Goal: Task Accomplishment & Management: Manage account settings

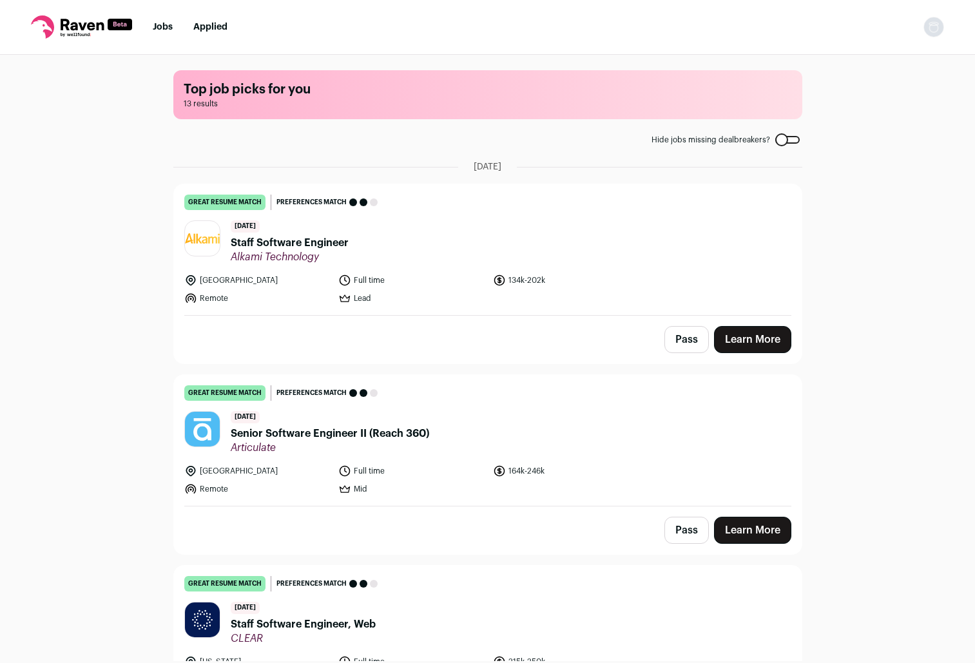
click at [938, 24] on img "Open dropdown" at bounding box center [933, 27] width 21 height 21
click at [838, 57] on link "Settings" at bounding box center [872, 59] width 142 height 31
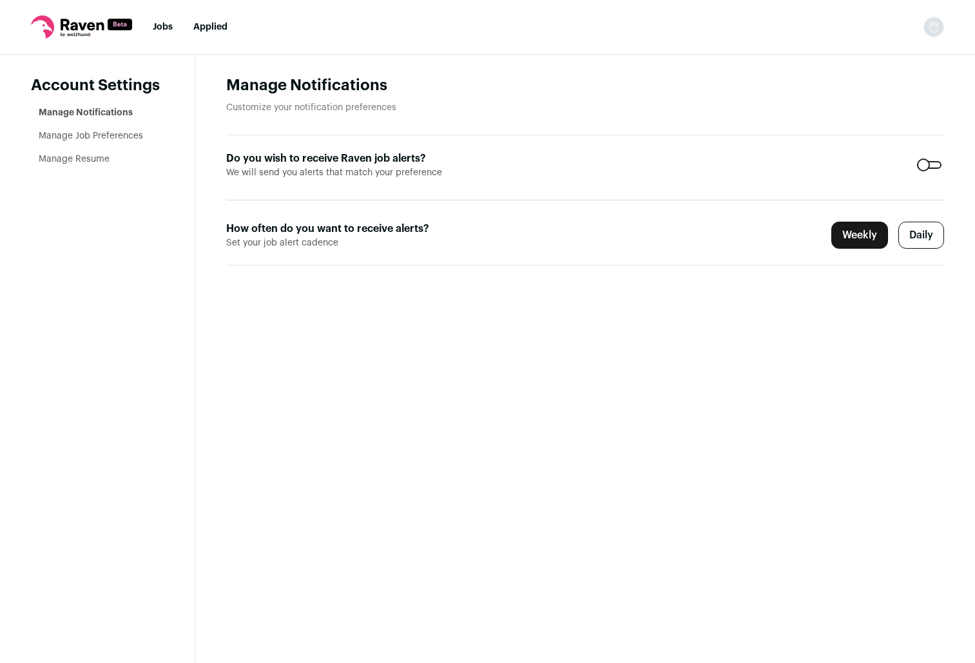
click at [111, 142] on ul "Manage Notifications Manage Job Preferences Manage Resume" at bounding box center [101, 135] width 125 height 59
click at [114, 133] on link "Manage Job Preferences" at bounding box center [91, 135] width 104 height 9
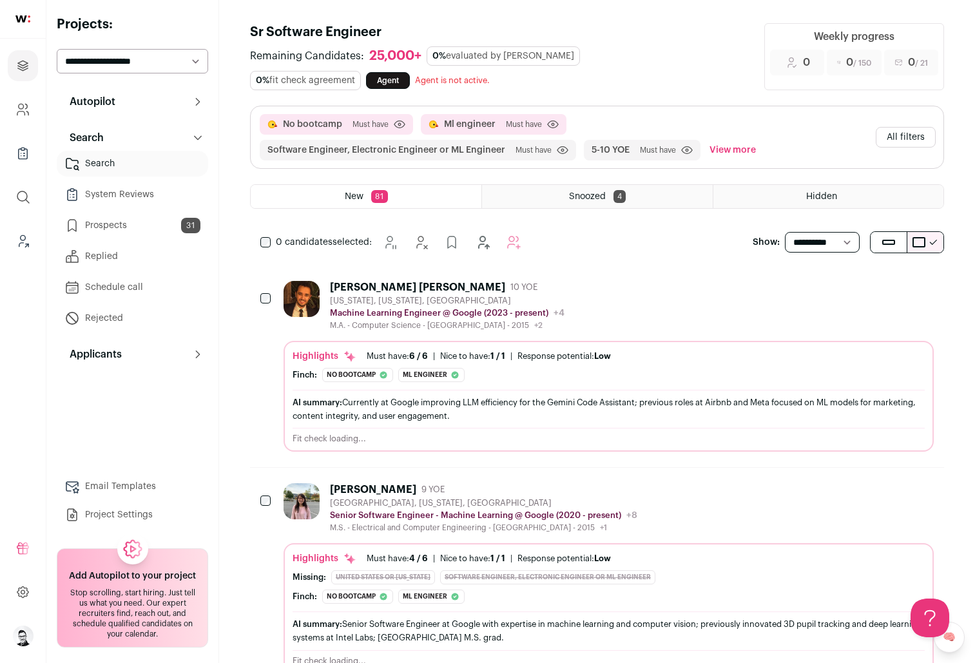
click at [401, 86] on link "Agent" at bounding box center [388, 80] width 44 height 17
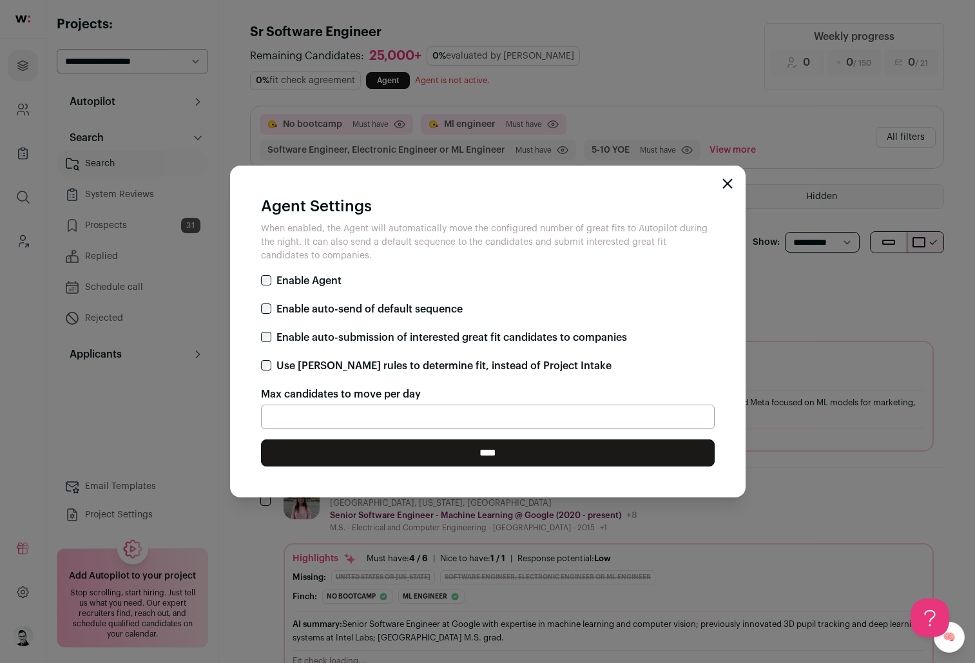
click at [726, 188] on icon "Close modal" at bounding box center [727, 184] width 10 height 10
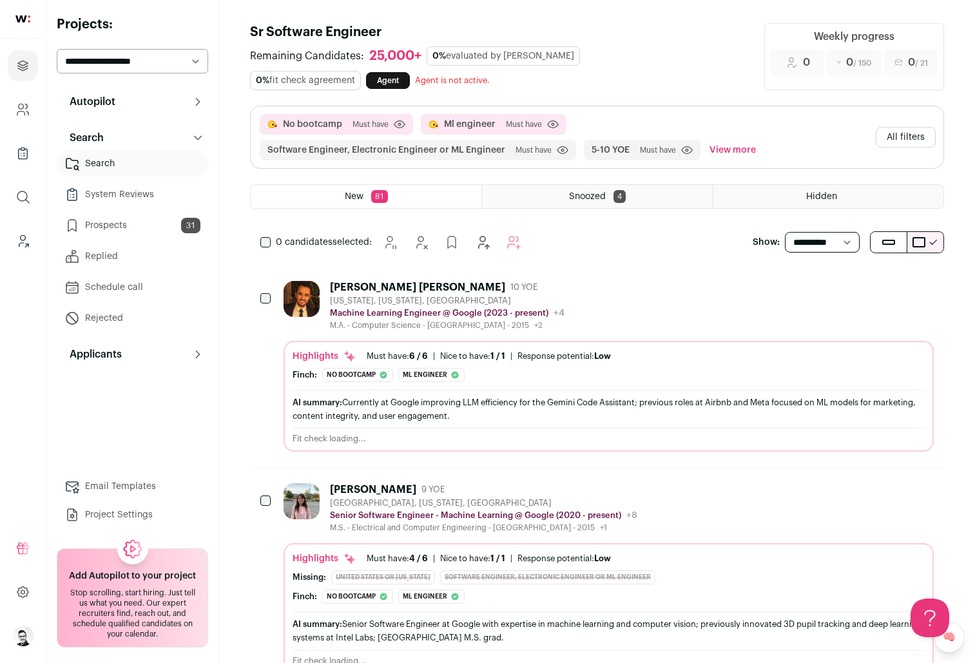
click at [191, 105] on button "Autopilot" at bounding box center [132, 102] width 151 height 26
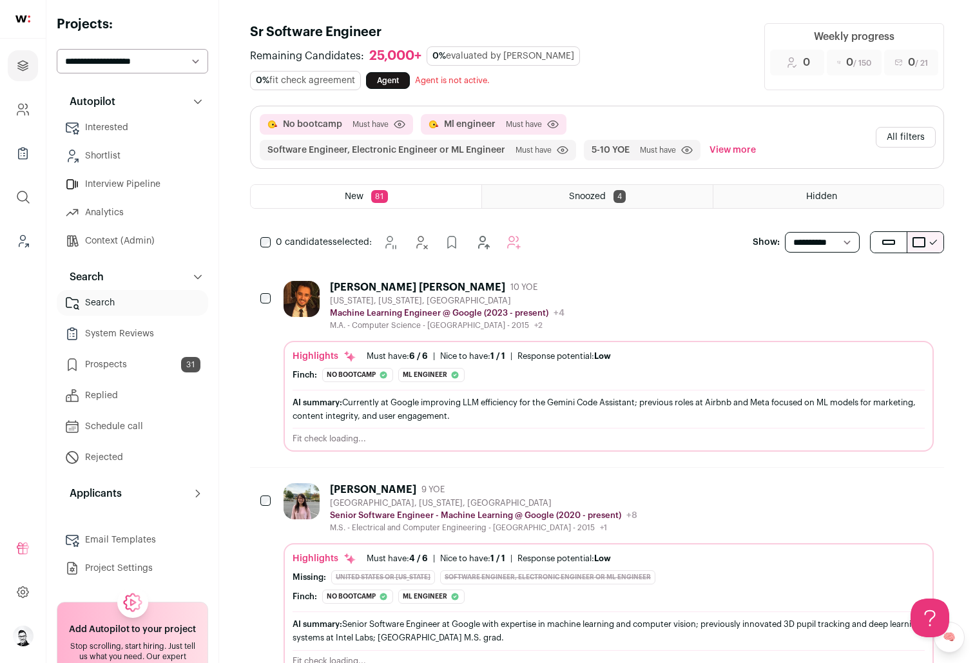
click at [181, 494] on button "Applicants" at bounding box center [132, 494] width 151 height 26
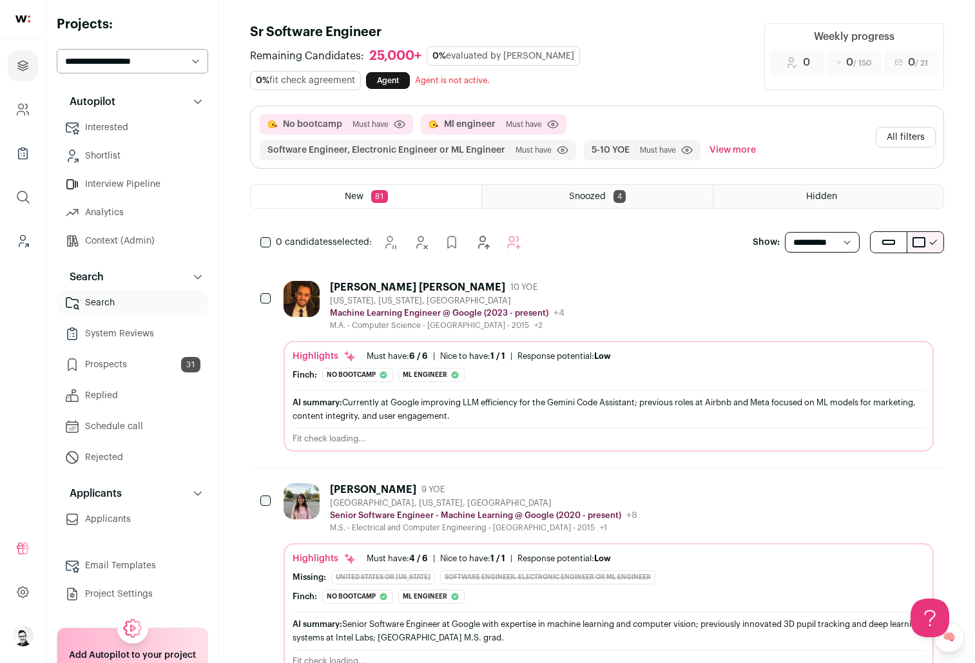
scroll to position [79, 0]
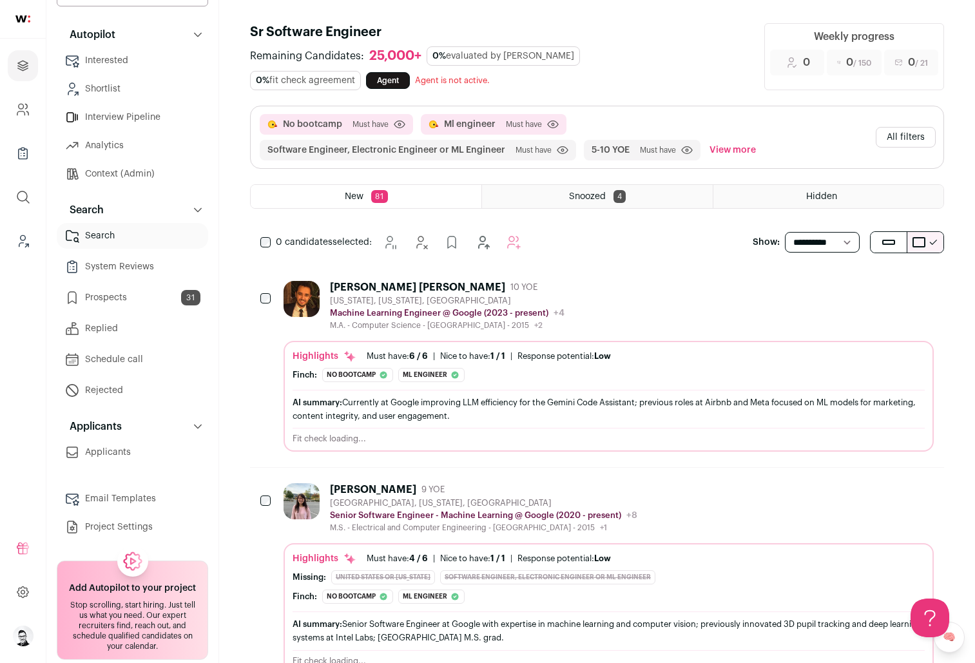
click at [204, 427] on button "Applicants" at bounding box center [132, 427] width 151 height 26
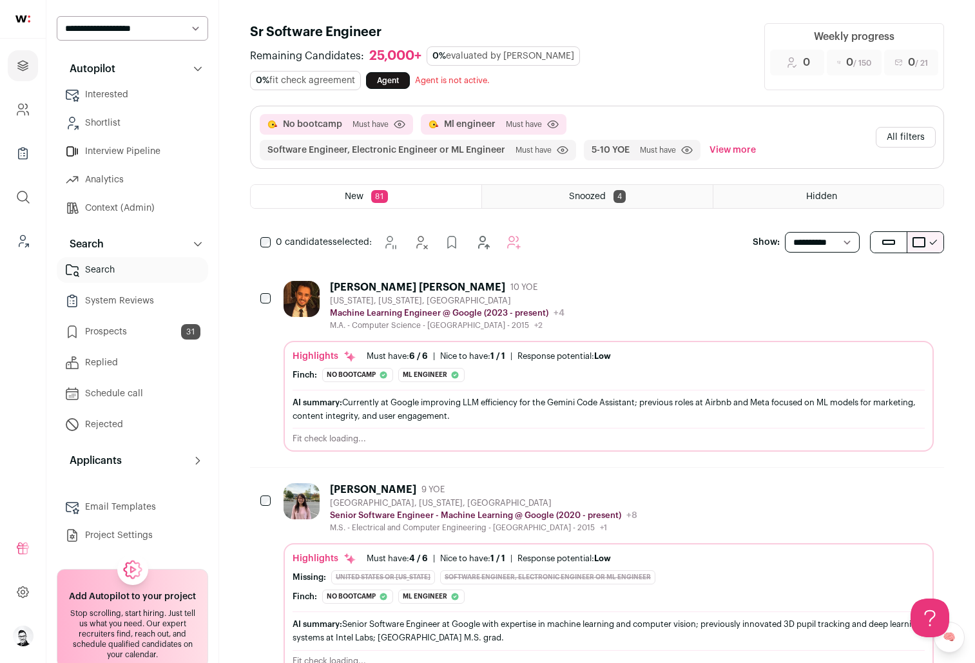
scroll to position [32, 0]
click at [150, 301] on link "System Reviews" at bounding box center [132, 302] width 151 height 26
